Goal: Book appointment/travel/reservation

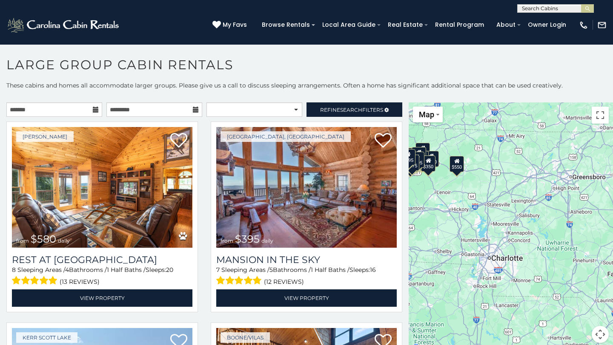
drag, startPoint x: 540, startPoint y: 242, endPoint x: 438, endPoint y: 189, distance: 114.5
click at [437, 189] on div "$580 $395 $550 $349 $535 $480 $400 $325 $451 $460 $525 $315 $230 $355 $650 $675…" at bounding box center [510, 228] width 204 height 251
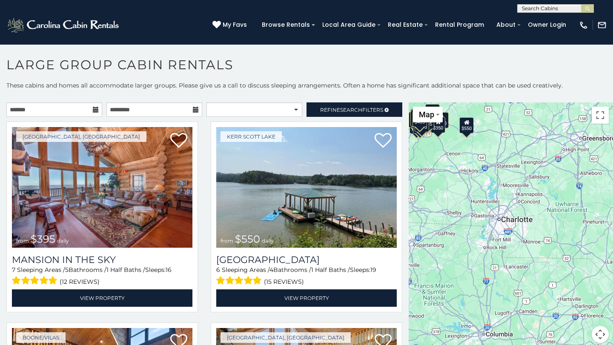
drag, startPoint x: 529, startPoint y: 219, endPoint x: 531, endPoint y: 190, distance: 29.0
click at [531, 190] on div "$395 $550 $349 $535 $480 $400 $325 $451 $460 $525 $315 $230 $355 $650 $675 $695…" at bounding box center [510, 228] width 204 height 251
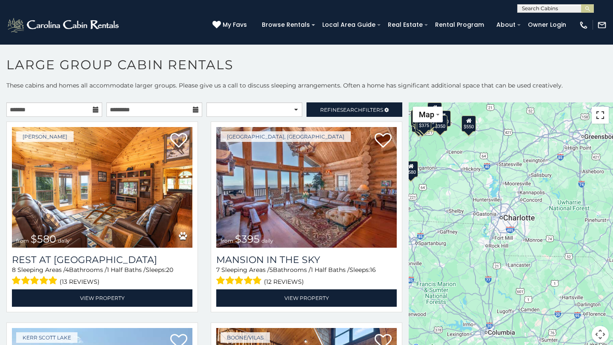
click at [602, 120] on button "Toggle fullscreen view" at bounding box center [599, 115] width 17 height 17
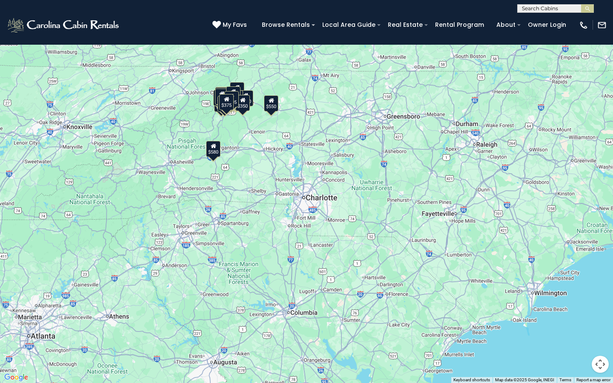
drag, startPoint x: 292, startPoint y: 155, endPoint x: 310, endPoint y: 192, distance: 41.1
click at [310, 192] on div "$580 $395 $550 $349 $535 $480 $400 $325 $451 $460 $525 $315 $230 $355 $650 $675…" at bounding box center [306, 191] width 613 height 383
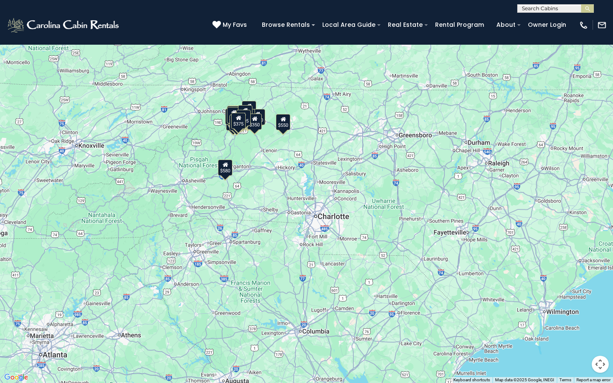
click at [308, 191] on div "$580 $395 $550 $349 $535 $480 $400 $325 $451 $460 $525 $315 $230 $355 $650 $675…" at bounding box center [306, 191] width 613 height 383
click at [603, 345] on button "Map camera controls" at bounding box center [599, 364] width 17 height 17
click at [576, 323] on button "Zoom in" at bounding box center [578, 321] width 17 height 17
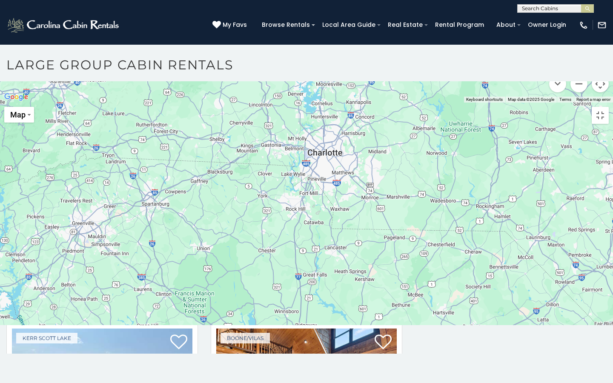
click at [576, 50] on button "Zoom in" at bounding box center [578, 41] width 17 height 17
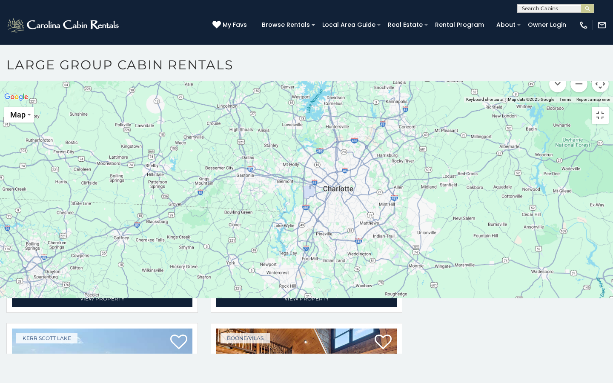
click at [576, 50] on button "Zoom in" at bounding box center [578, 41] width 17 height 17
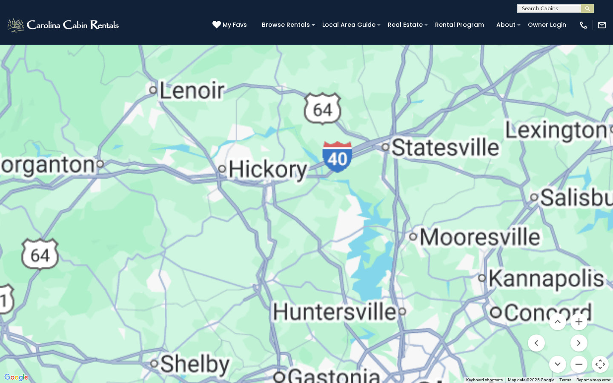
drag, startPoint x: 409, startPoint y: 228, endPoint x: 488, endPoint y: 382, distance: 173.5
click at [489, 345] on div "$580 $395 $550 $349 $535 $480 $400 $325 $451 $460 $525 $315 $230 $355 $650 $675…" at bounding box center [306, 191] width 613 height 383
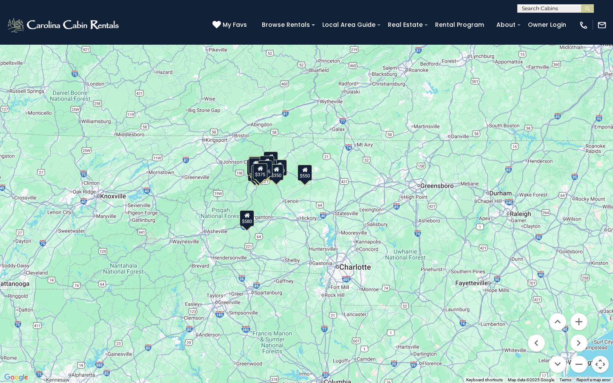
drag, startPoint x: 376, startPoint y: 207, endPoint x: 370, endPoint y: 240, distance: 33.7
click at [371, 240] on div "$580 $395 $550 $349 $535 $480 $400 $325 $451 $460 $525 $315 $230 $355 $650 $675…" at bounding box center [306, 191] width 613 height 383
